Goal: Information Seeking & Learning: Understand process/instructions

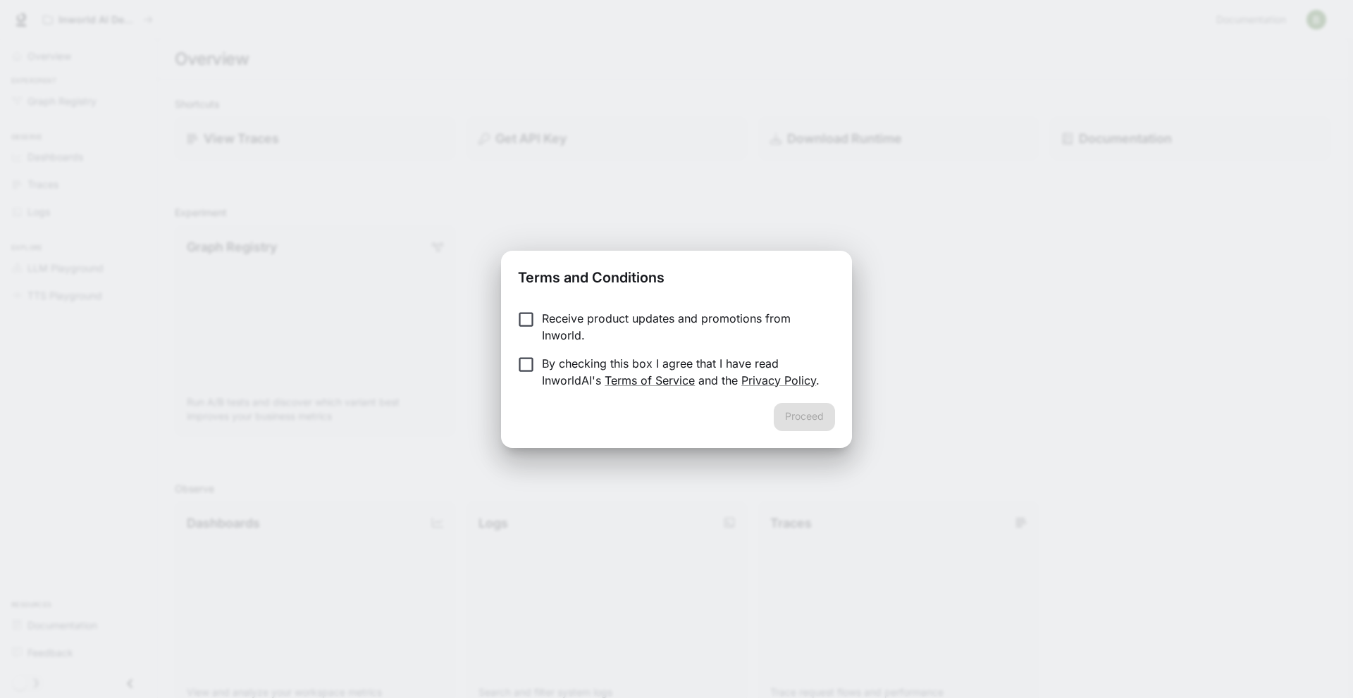
click at [570, 328] on p "Receive product updates and promotions from Inworld." at bounding box center [683, 327] width 282 height 34
click at [565, 372] on p "By checking this box I agree that I have read InworldAI's Terms of Service and …" at bounding box center [683, 372] width 282 height 34
click at [619, 322] on p "Receive product updates and promotions from Inworld." at bounding box center [683, 327] width 282 height 34
click at [811, 422] on button "Proceed" at bounding box center [804, 417] width 61 height 28
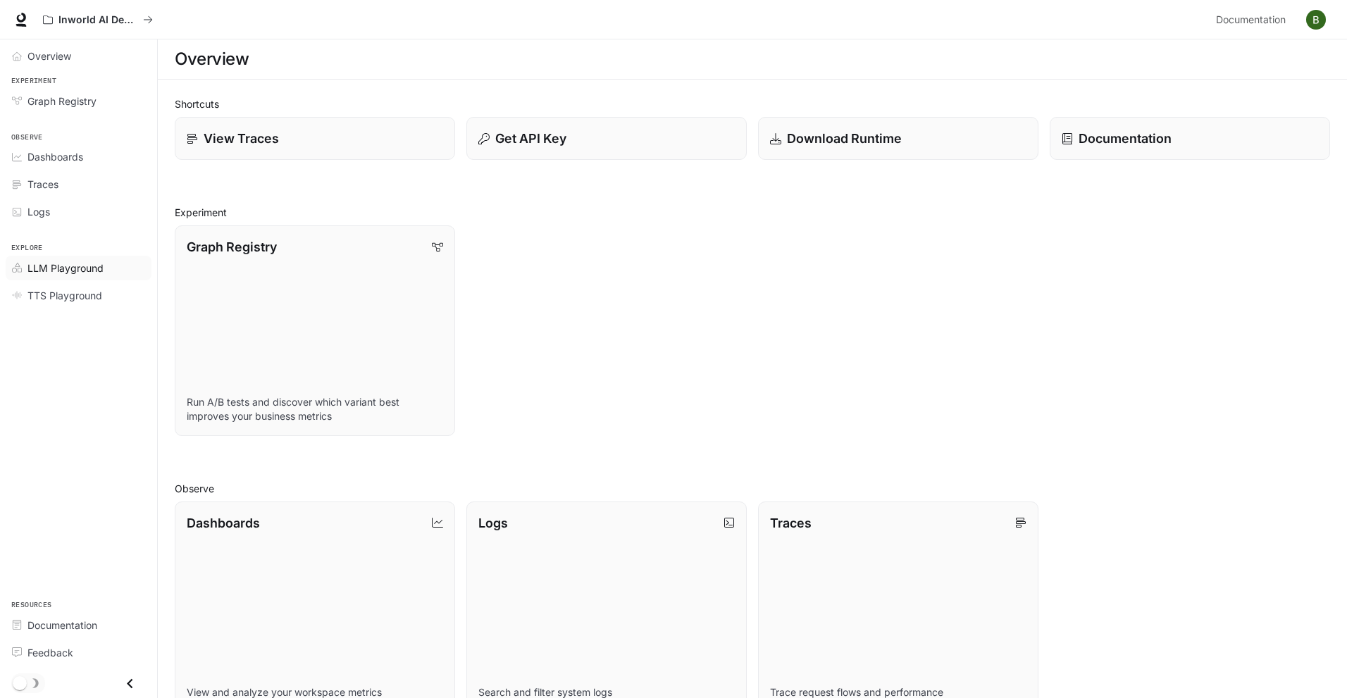
click at [82, 269] on span "LLM Playground" at bounding box center [65, 268] width 76 height 15
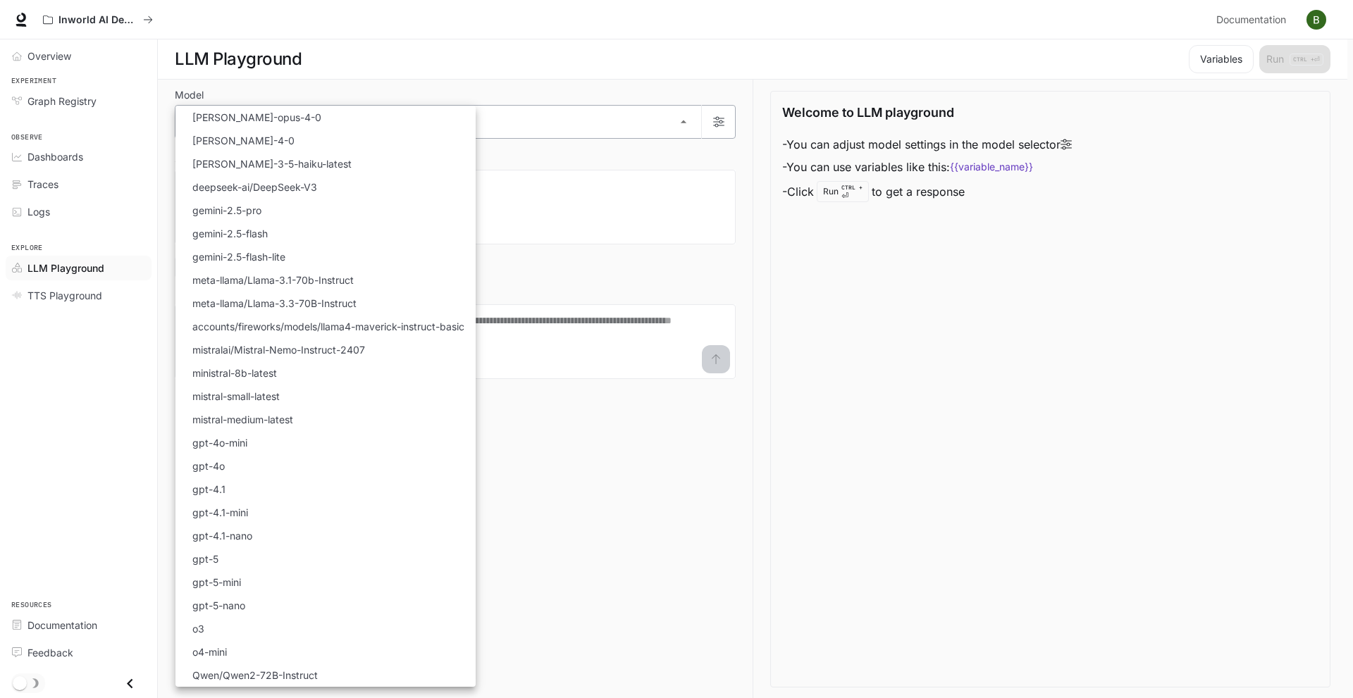
click at [509, 109] on body "Skip to main content Inworld AI Demos Documentation Documentation Portal Overvi…" at bounding box center [676, 349] width 1353 height 699
click at [527, 87] on div at bounding box center [676, 349] width 1353 height 698
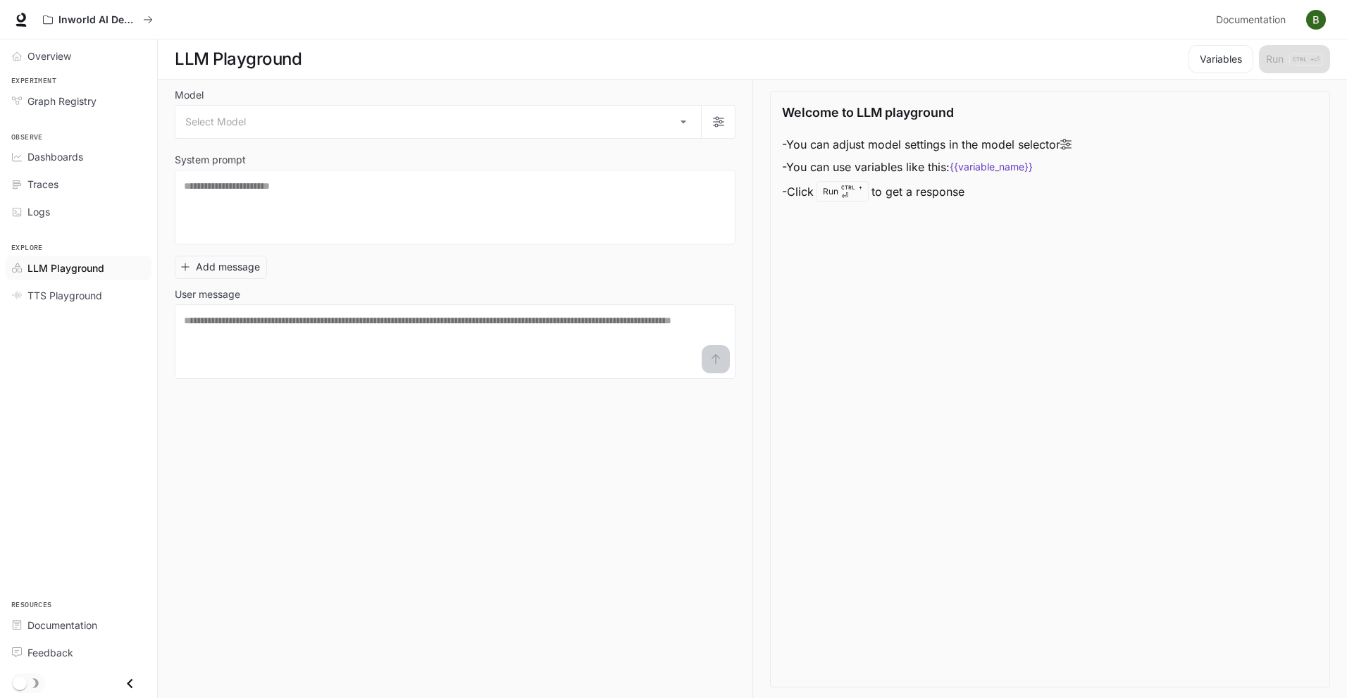
click at [356, 73] on section "LLM Playground Variables Run CTRL + ⏎" at bounding box center [753, 59] width 1190 height 40
click at [359, 88] on div "Model Select Model ​ System prompt * ​ Add message User message * ​" at bounding box center [464, 389] width 578 height 619
click at [63, 100] on span "Graph Registry" at bounding box center [61, 101] width 69 height 15
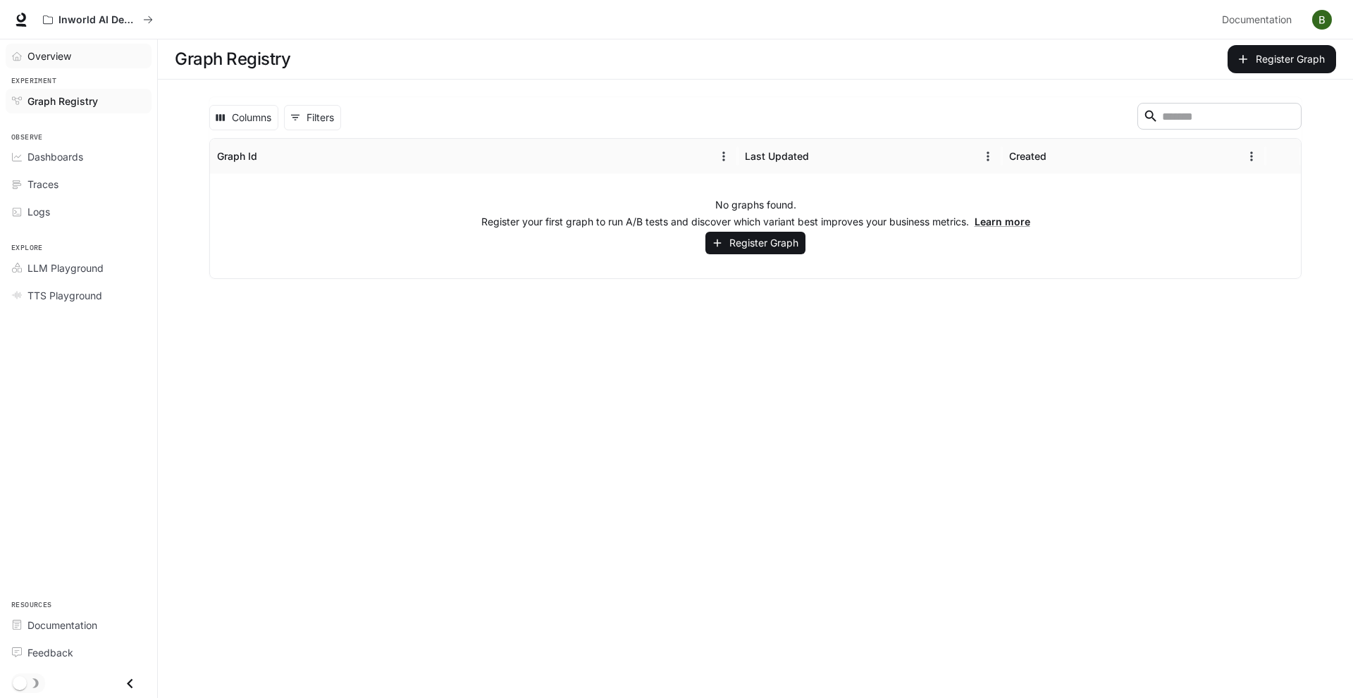
click at [76, 54] on div "Overview" at bounding box center [86, 56] width 118 height 15
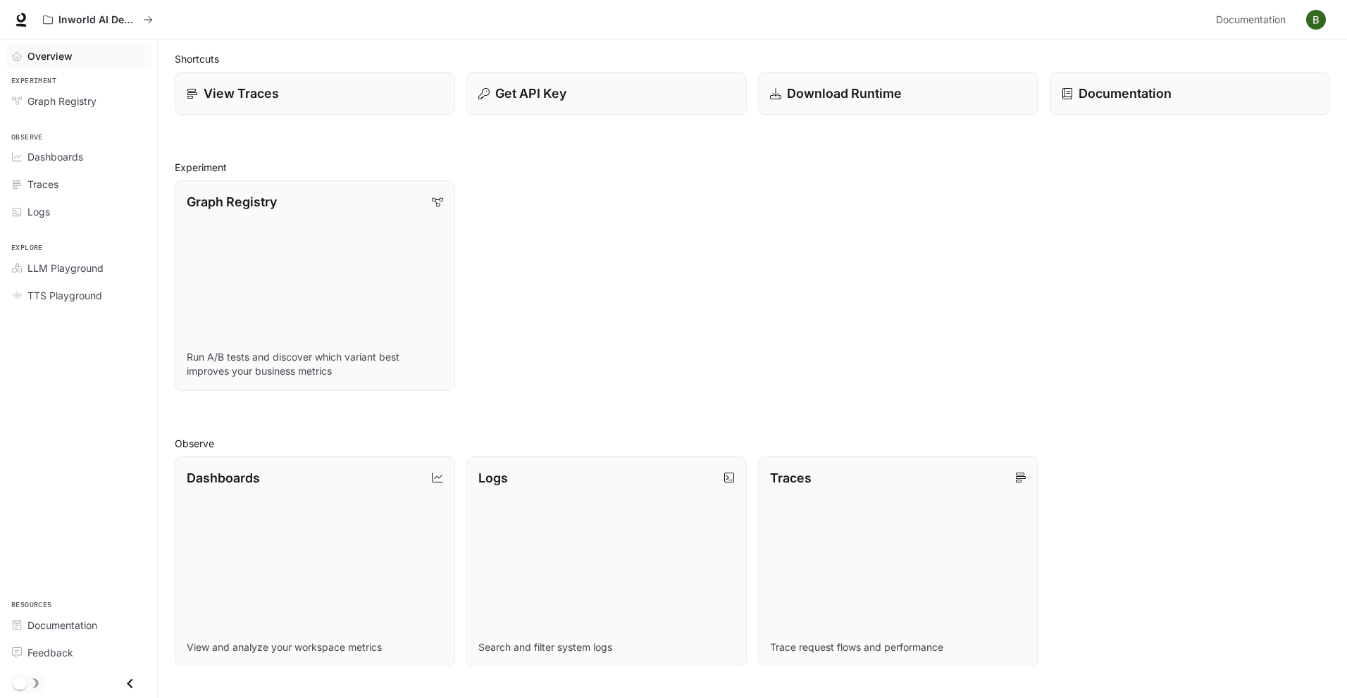
scroll to position [70, 0]
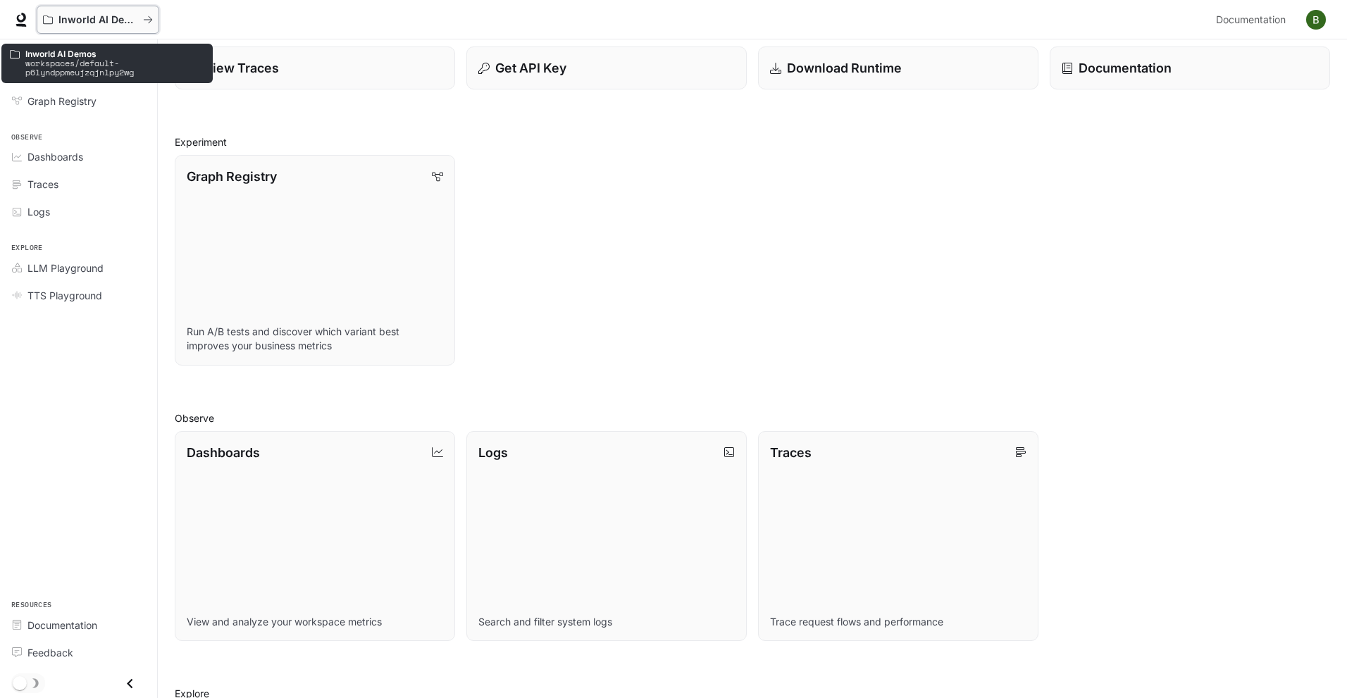
click at [110, 14] on p "Inworld AI Demos" at bounding box center [97, 20] width 79 height 12
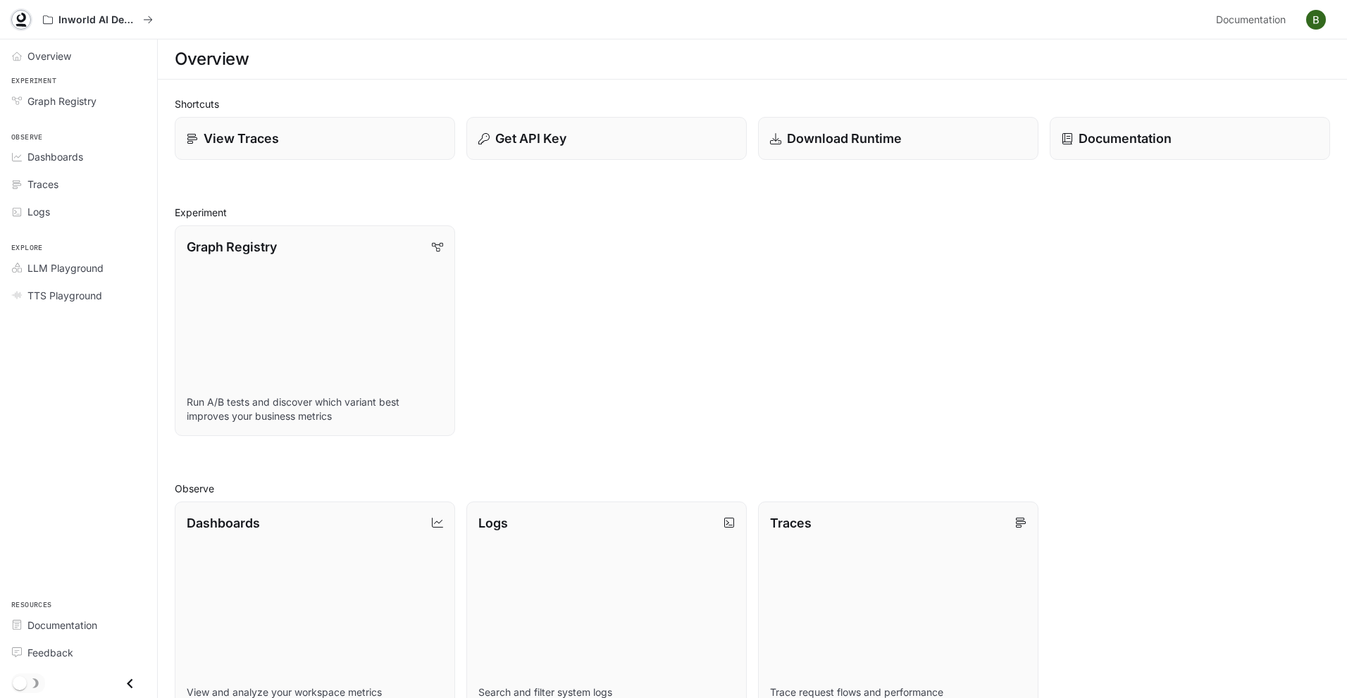
click at [22, 18] on icon at bounding box center [21, 20] width 14 height 14
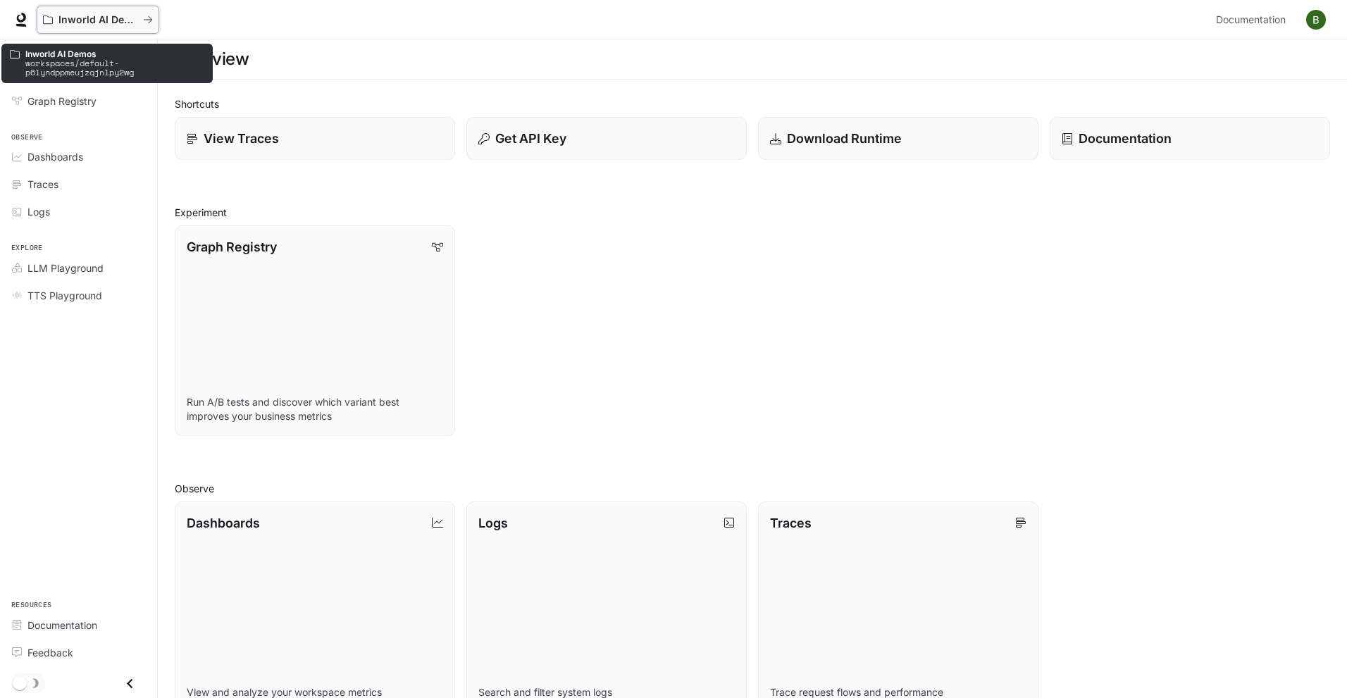
click at [156, 22] on button "Inworld AI Demos" at bounding box center [98, 20] width 123 height 28
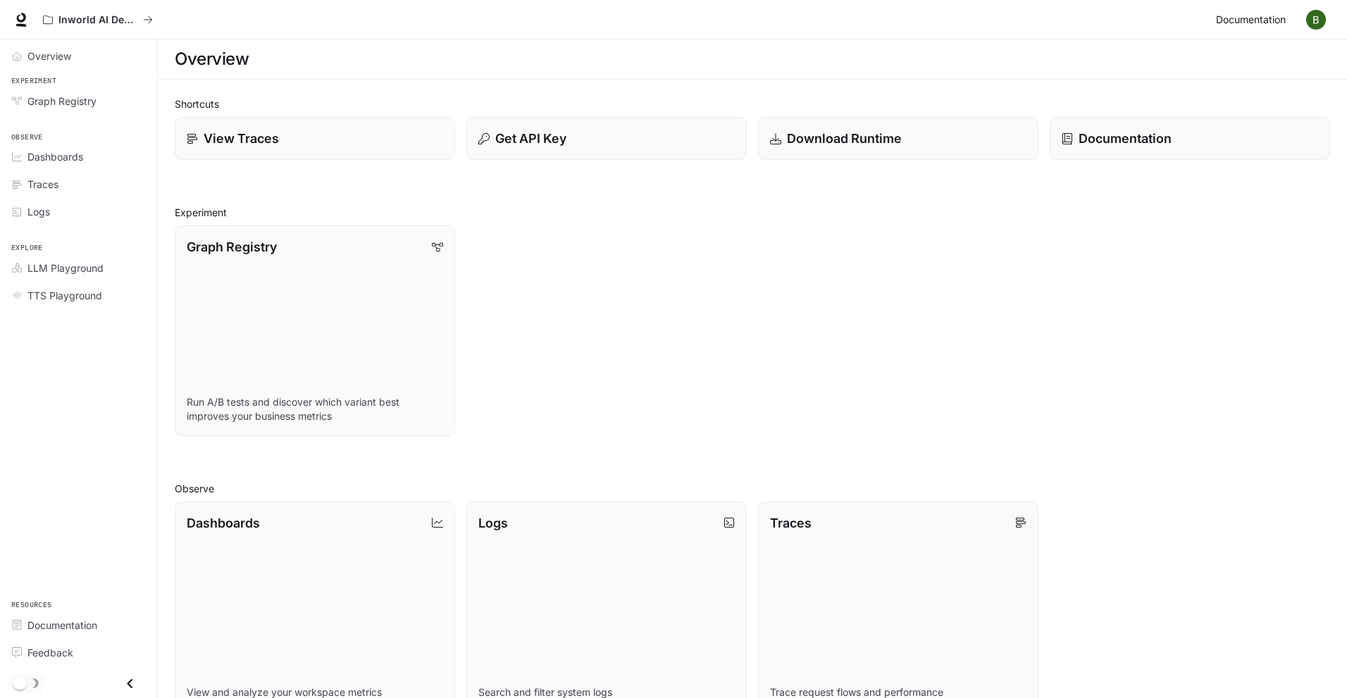
click at [1247, 15] on span "Documentation" at bounding box center [1251, 20] width 70 height 18
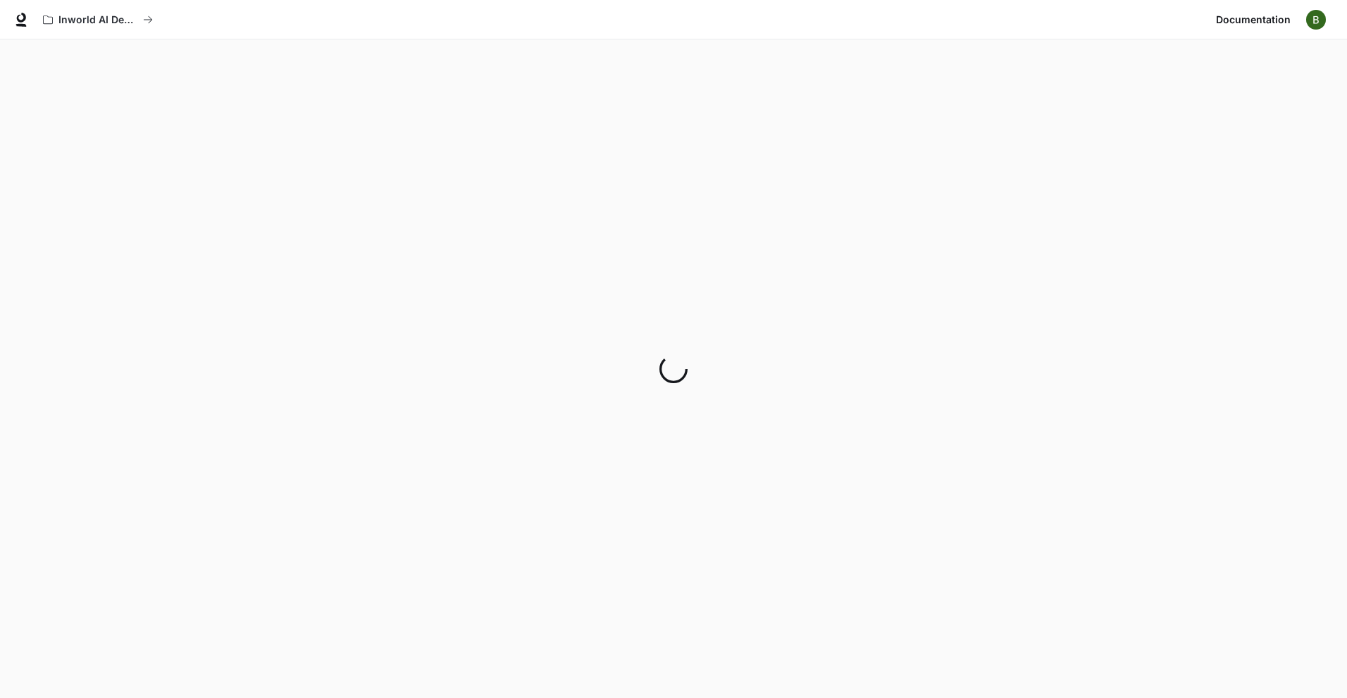
click at [1316, 20] on img "button" at bounding box center [1317, 20] width 20 height 20
click at [197, 264] on div at bounding box center [676, 349] width 1353 height 698
